Goal: Task Accomplishment & Management: Manage account settings

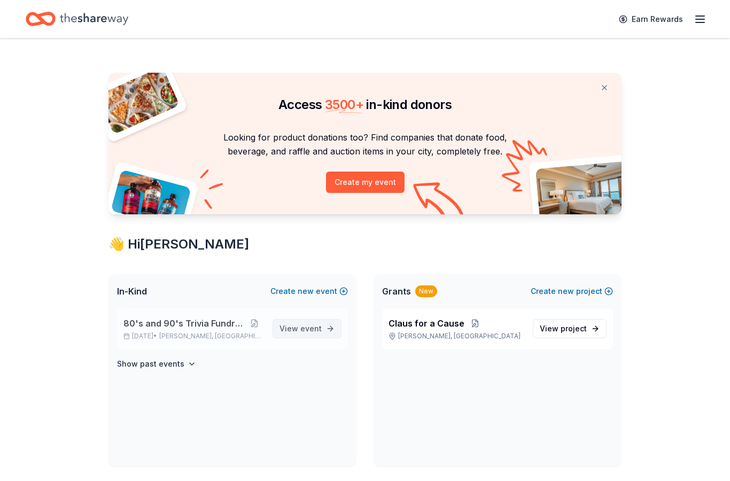
click at [326, 325] on link "View event" at bounding box center [307, 328] width 69 height 19
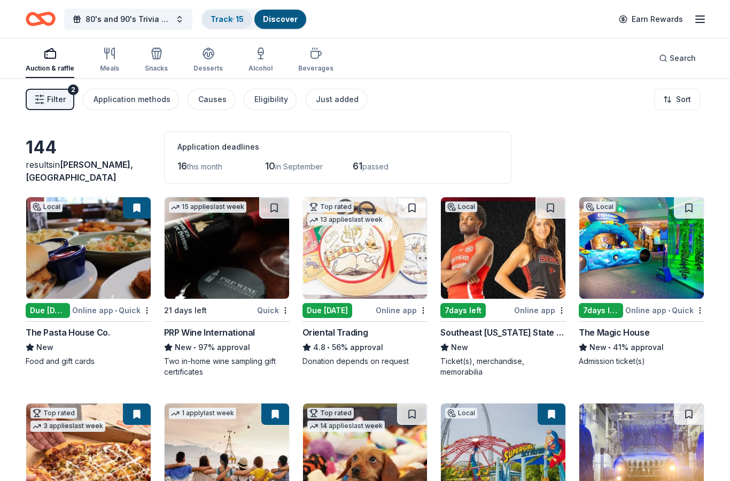
click at [224, 22] on link "Track · 15" at bounding box center [227, 18] width 33 height 9
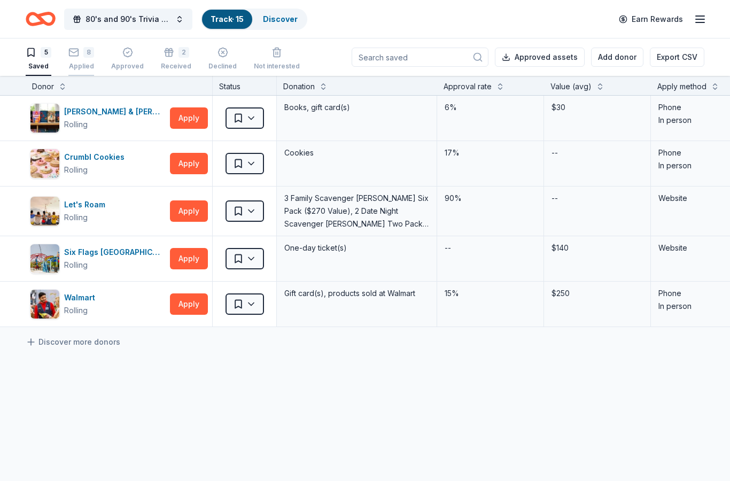
click at [91, 61] on div "8 Applied" at bounding box center [81, 59] width 26 height 24
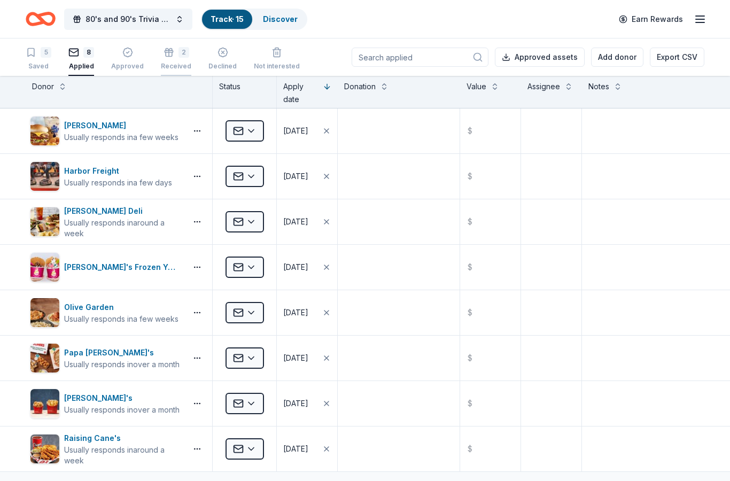
click at [179, 54] on div "2" at bounding box center [184, 52] width 11 height 11
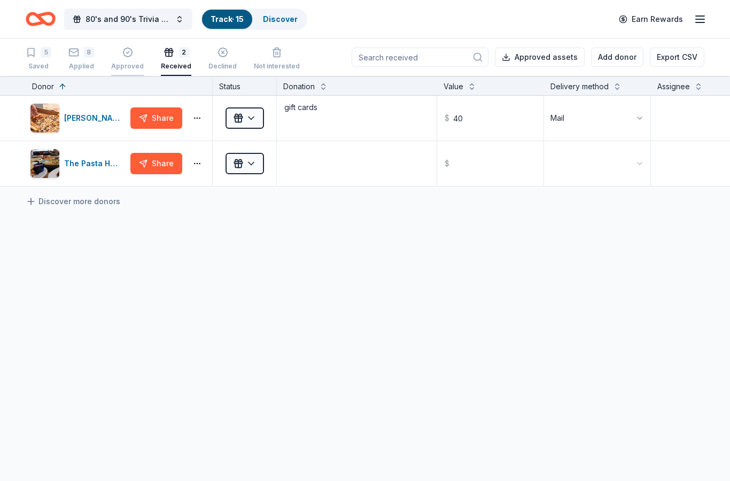
click at [128, 60] on div "Approved" at bounding box center [127, 59] width 33 height 24
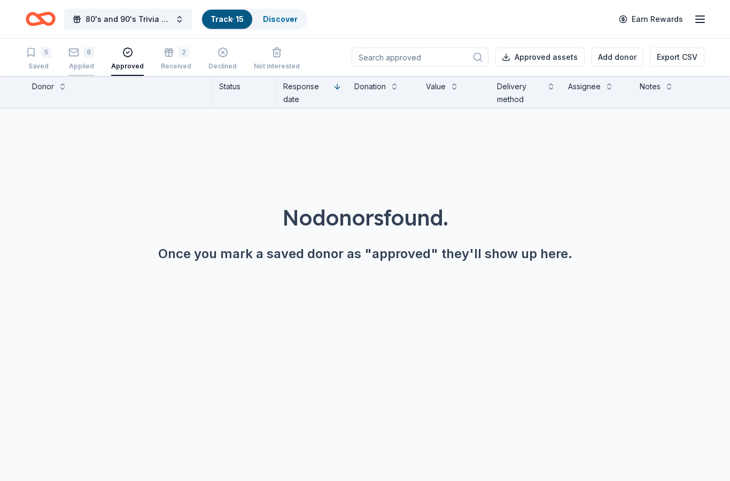
click at [78, 55] on rect "button" at bounding box center [74, 52] width 9 height 7
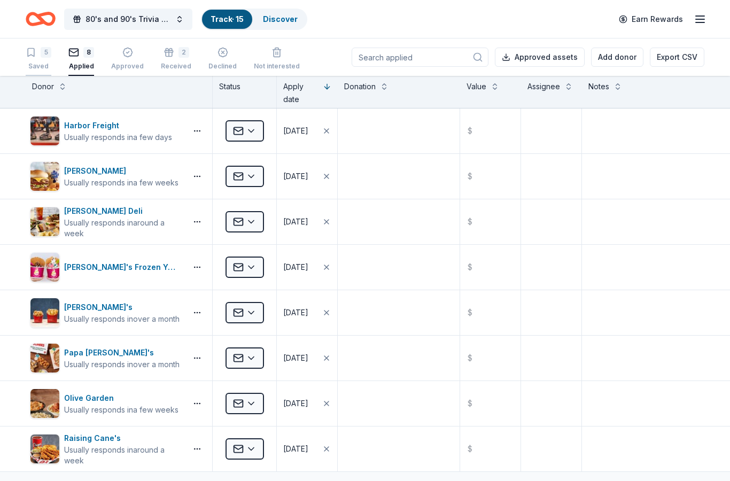
click at [35, 65] on div "Saved" at bounding box center [39, 66] width 26 height 9
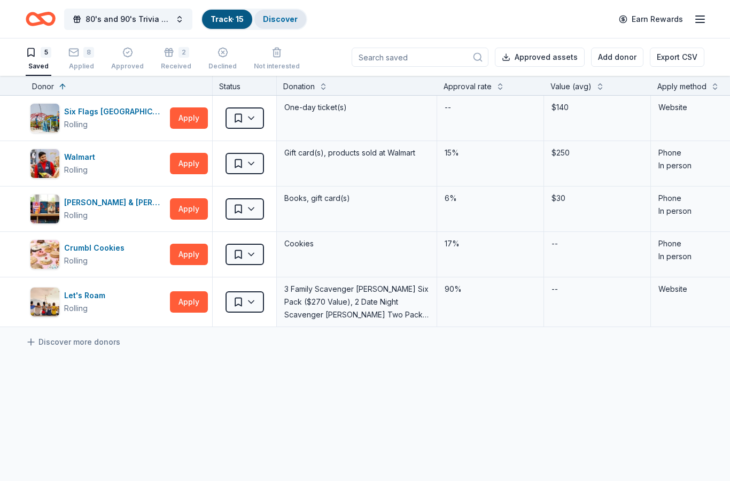
click at [286, 16] on link "Discover" at bounding box center [280, 18] width 35 height 9
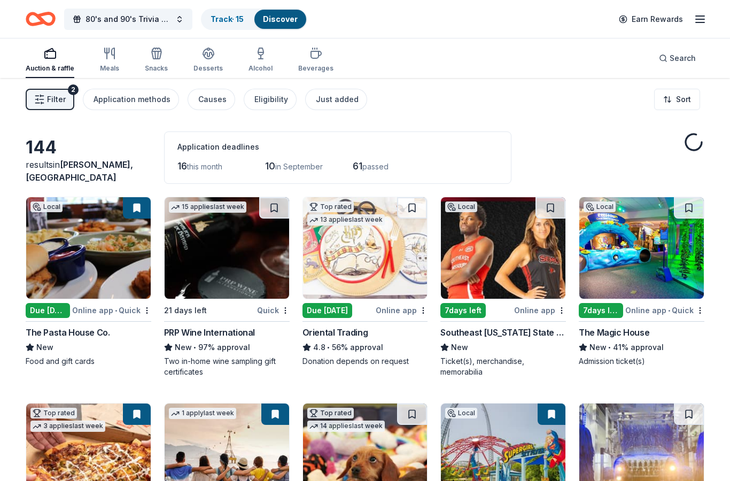
click at [699, 25] on icon "button" at bounding box center [700, 19] width 13 height 13
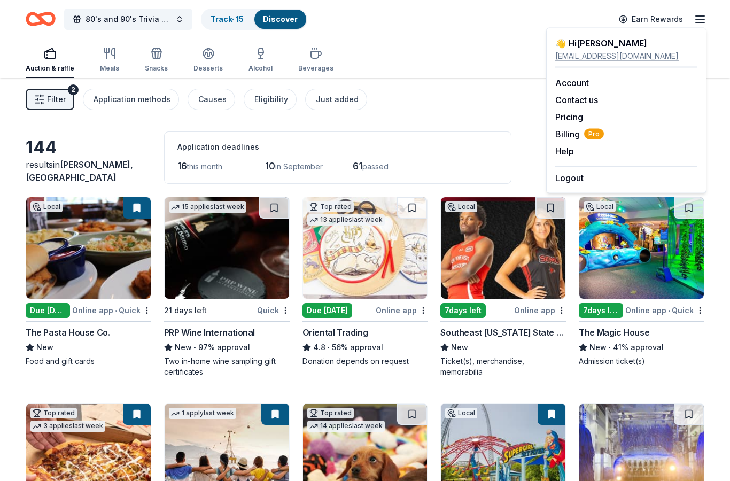
click at [491, 101] on div "Filter 2 Application methods Causes Eligibility Just added Sort" at bounding box center [365, 99] width 730 height 43
